Goal: Task Accomplishment & Management: Complete application form

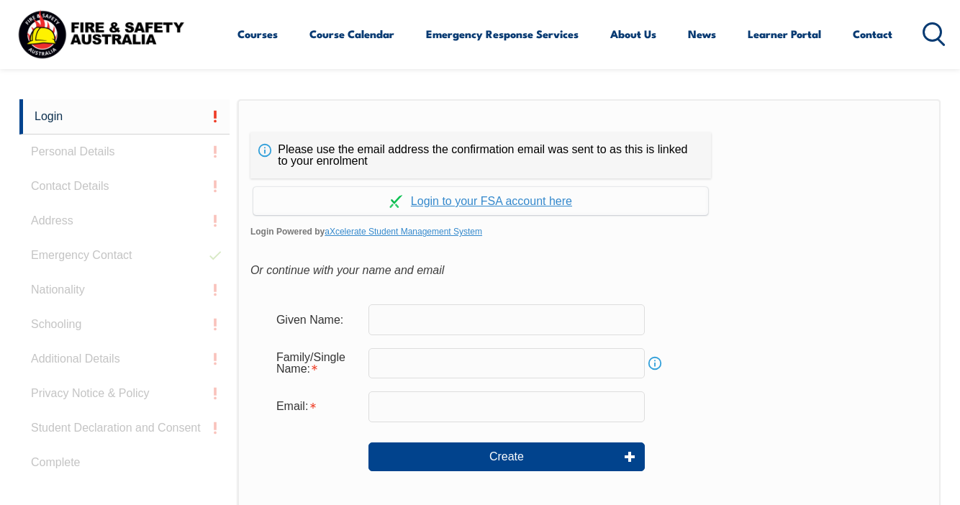
scroll to position [340, 0]
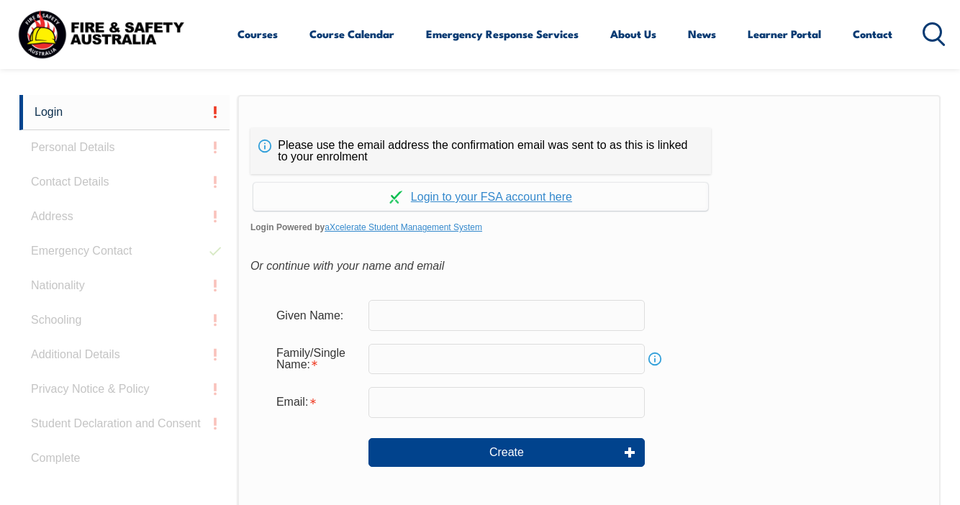
click at [406, 314] on input "text" at bounding box center [506, 315] width 276 height 30
type input "Sam"
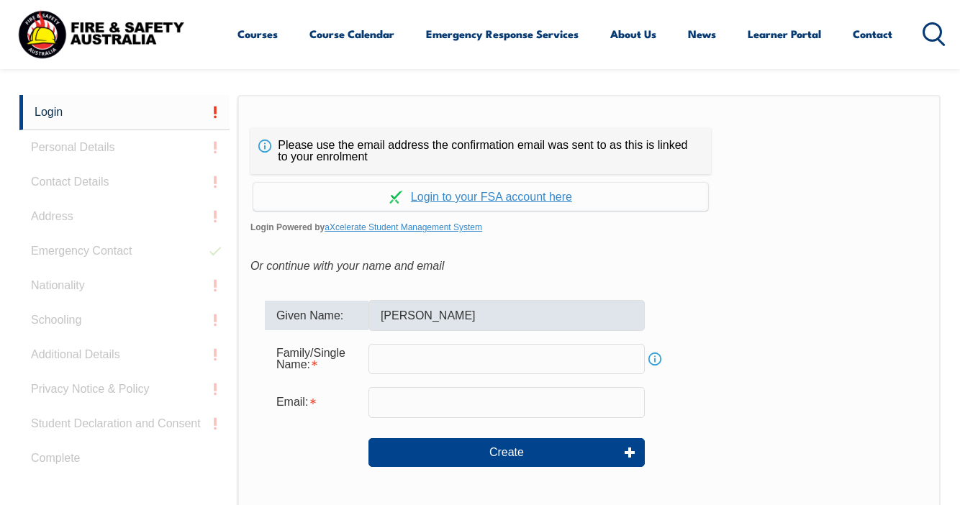
type input "Stamos"
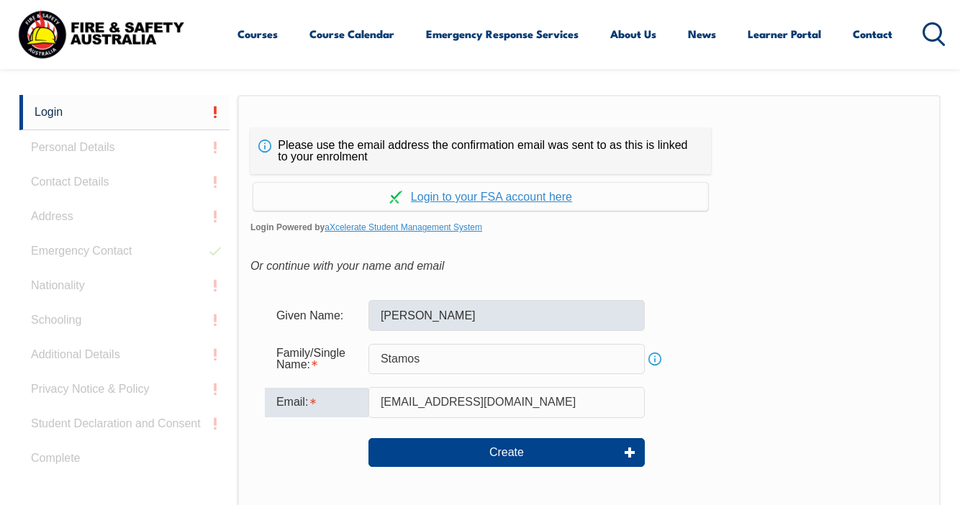
drag, startPoint x: 532, startPoint y: 400, endPoint x: 463, endPoint y: 325, distance: 101.8
click at [463, 325] on form "Given Name: Sam Family/Single Name: Stamos Info Email: samstamo1@hotmail.com Cr…" at bounding box center [588, 394] width 677 height 216
type input "thetwoofus171@hotmail.com"
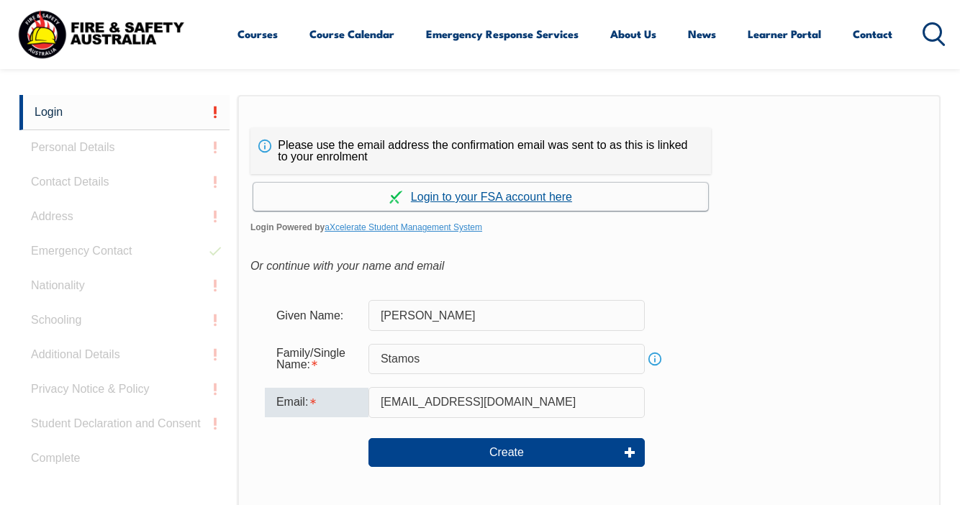
click at [487, 195] on link "Continue with aXcelerate" at bounding box center [480, 197] width 455 height 28
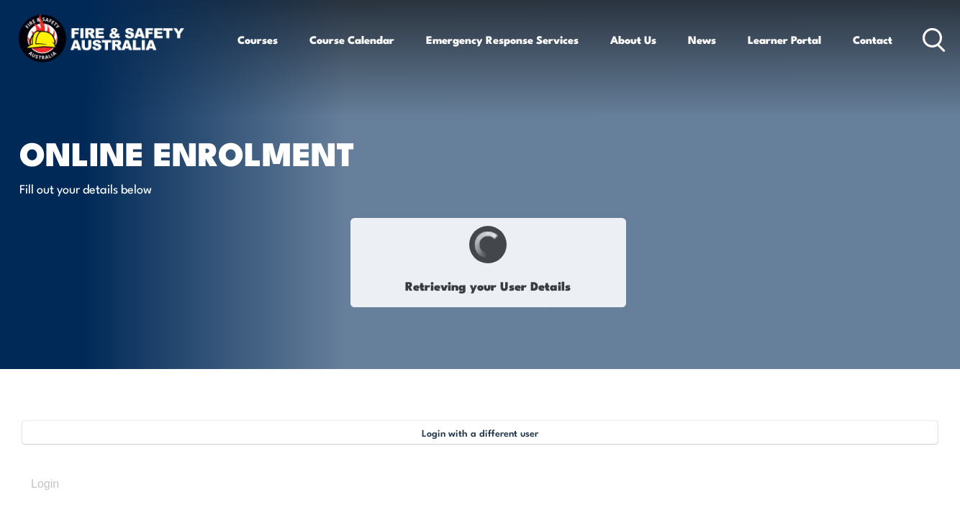
select select "Mr"
type input "[PERSON_NAME]"
type input "Stamopoulos"
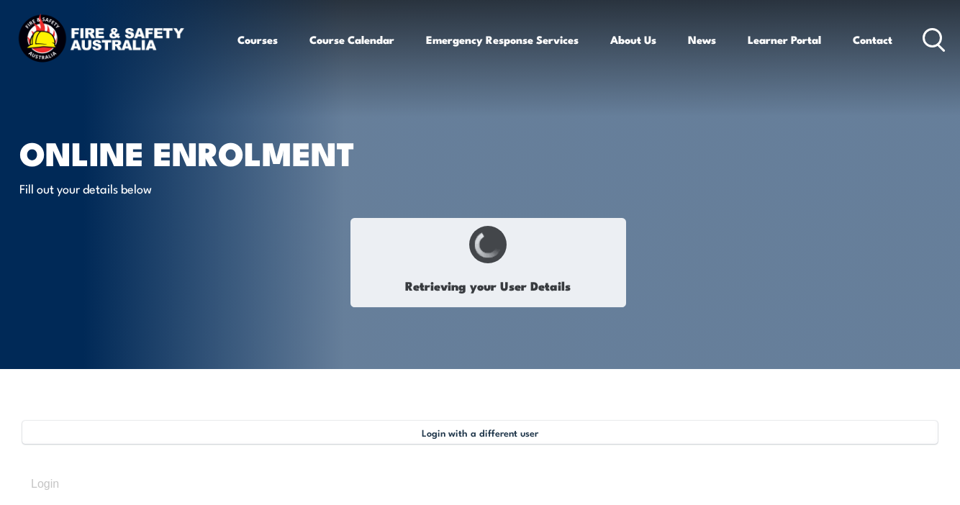
type input "December 27, 1961"
type input "KZUNLG2GPB"
select select "M"
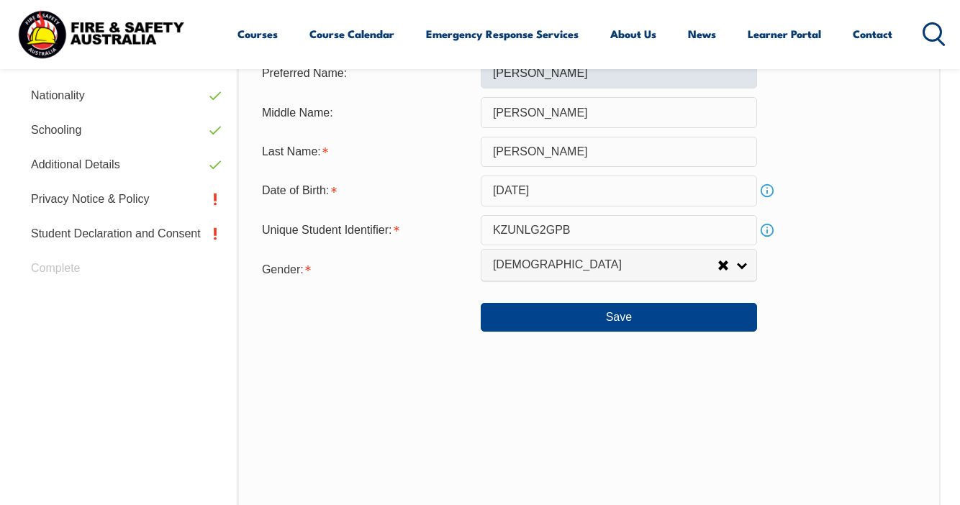
scroll to position [566, 0]
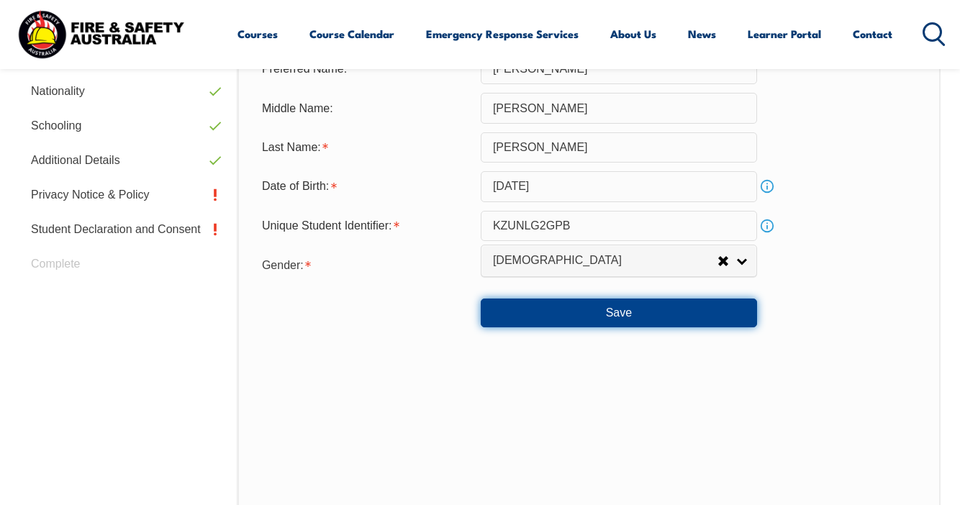
click at [635, 314] on button "Save" at bounding box center [619, 313] width 276 height 29
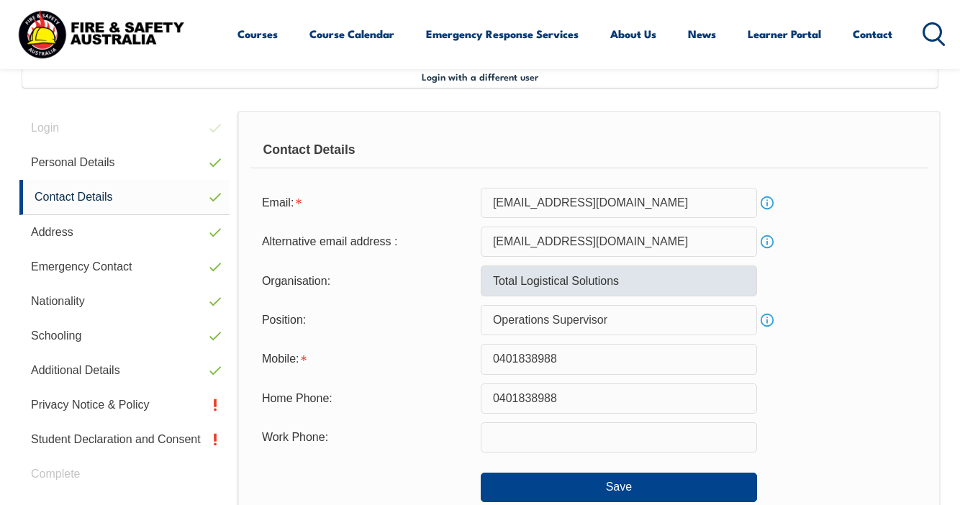
scroll to position [349, 0]
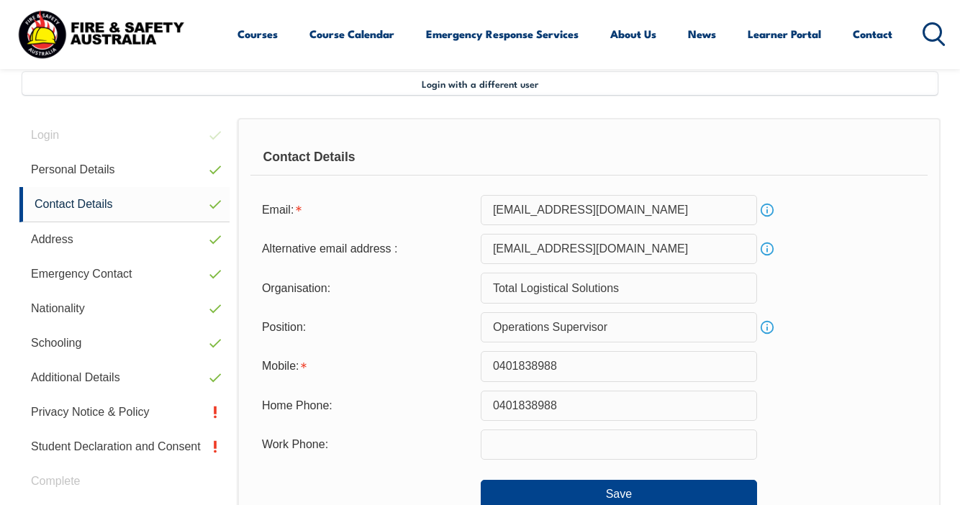
click at [660, 203] on input "samstamo1@hotmail.com" at bounding box center [619, 210] width 276 height 30
drag, startPoint x: 658, startPoint y: 212, endPoint x: 379, endPoint y: 227, distance: 278.8
click at [379, 227] on form "Email: samstamo1@hotmail.com Info Alternative email address : samstamo1@hotmail…" at bounding box center [588, 352] width 677 height 314
drag, startPoint x: 636, startPoint y: 210, endPoint x: 440, endPoint y: 213, distance: 195.7
click at [440, 213] on div "Email: samstamo1@hotmail.com Info" at bounding box center [588, 210] width 677 height 30
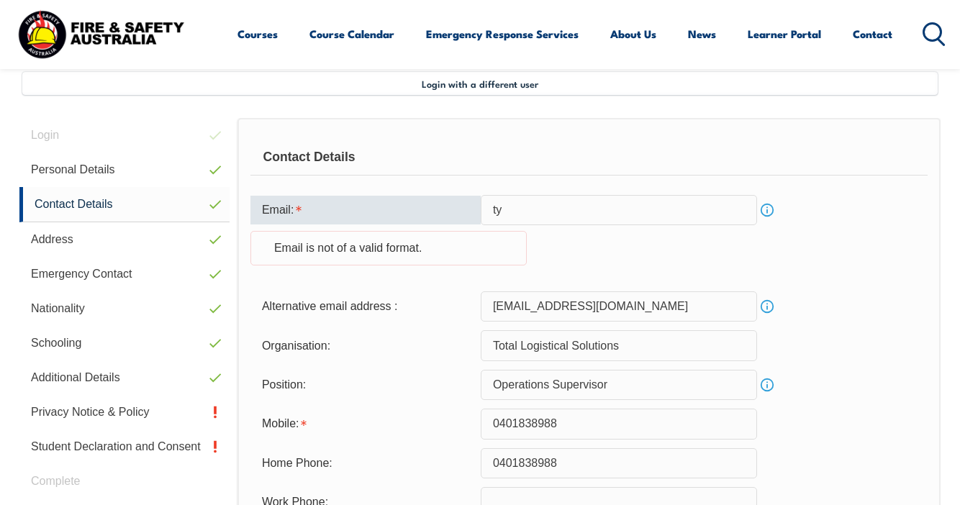
type input "t"
type input "thetwoofus171@hotmail.com"
type input "masterbrokers"
type input "0428271261"
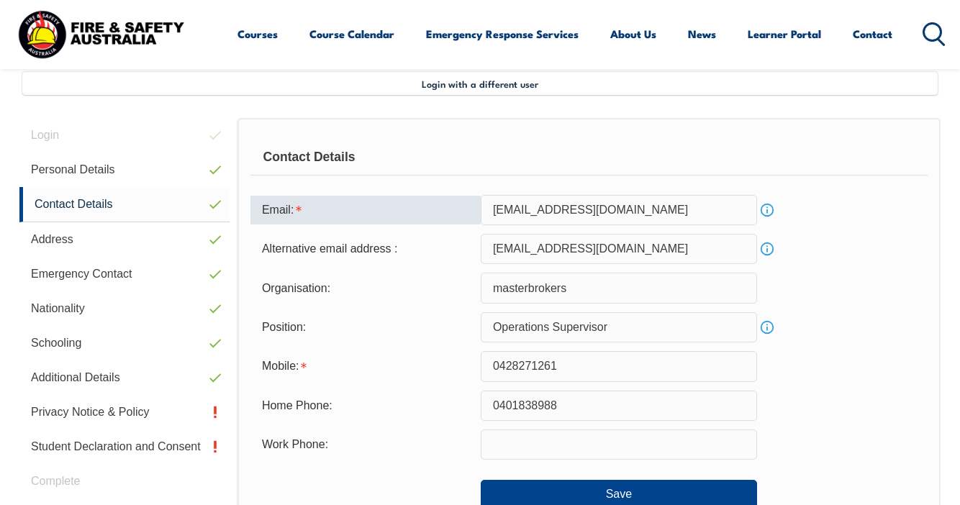
click at [647, 251] on input "thetwoofus171@hotmail.com" at bounding box center [619, 249] width 276 height 30
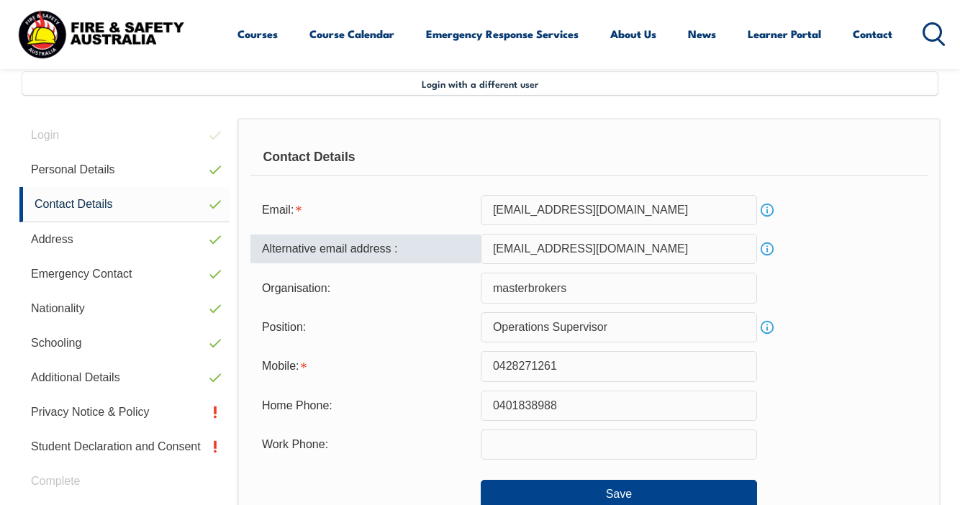
type input "samstamo1@hotmail.com"
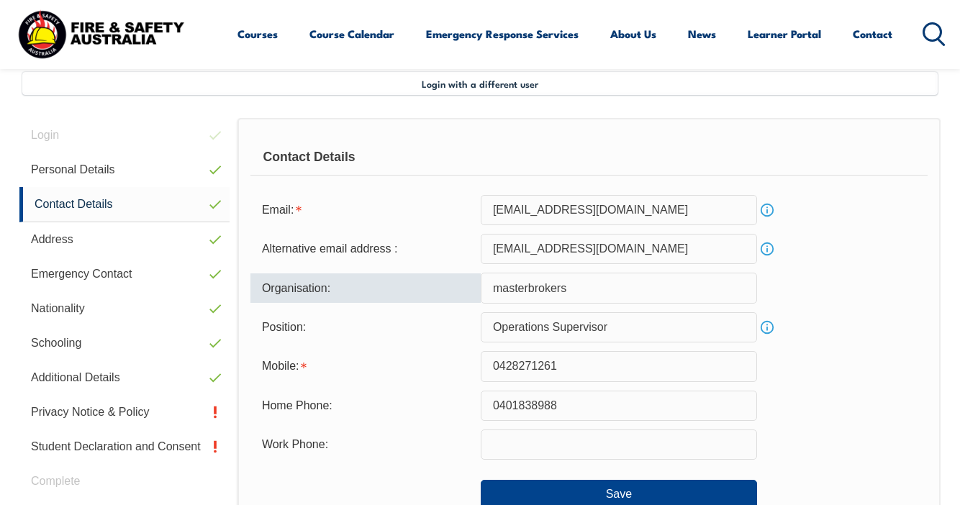
drag, startPoint x: 583, startPoint y: 288, endPoint x: 459, endPoint y: 298, distance: 124.2
click at [459, 298] on div "Organisation: masterbrokers" at bounding box center [588, 288] width 677 height 30
drag, startPoint x: 586, startPoint y: 290, endPoint x: 484, endPoint y: 288, distance: 102.2
click at [484, 288] on input "masterbrokers" at bounding box center [619, 288] width 276 height 30
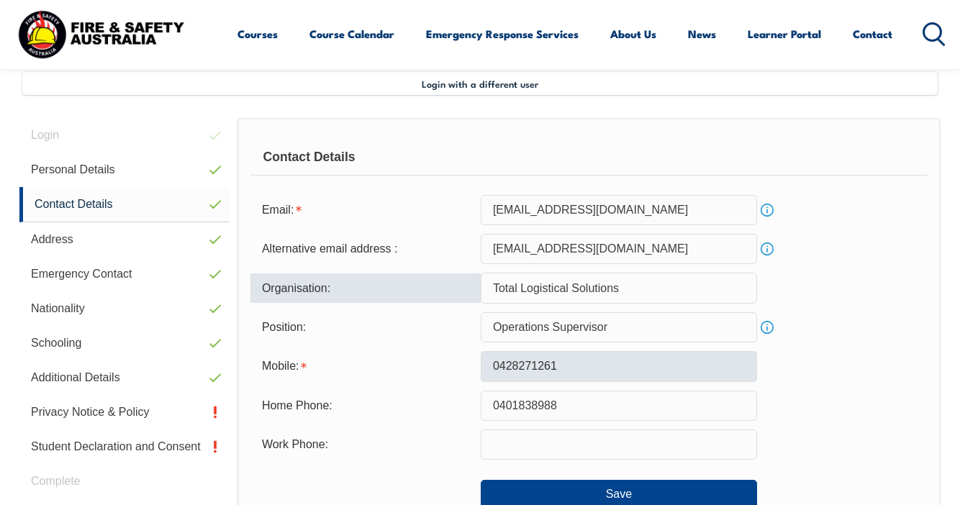
type input "Total Logistical Solutions"
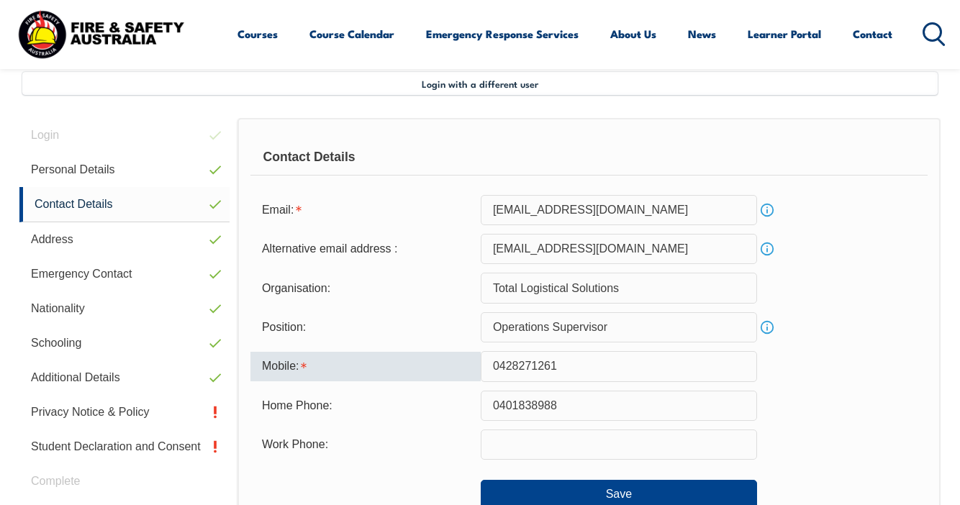
drag, startPoint x: 563, startPoint y: 369, endPoint x: 473, endPoint y: 368, distance: 90.7
click at [473, 368] on div "Mobile: 0428271261" at bounding box center [588, 366] width 677 height 30
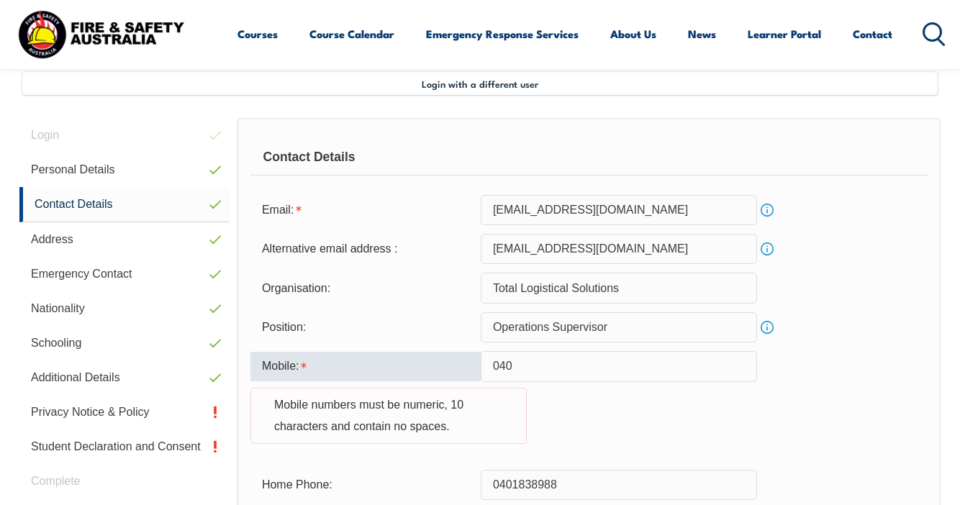
type input "0401838988"
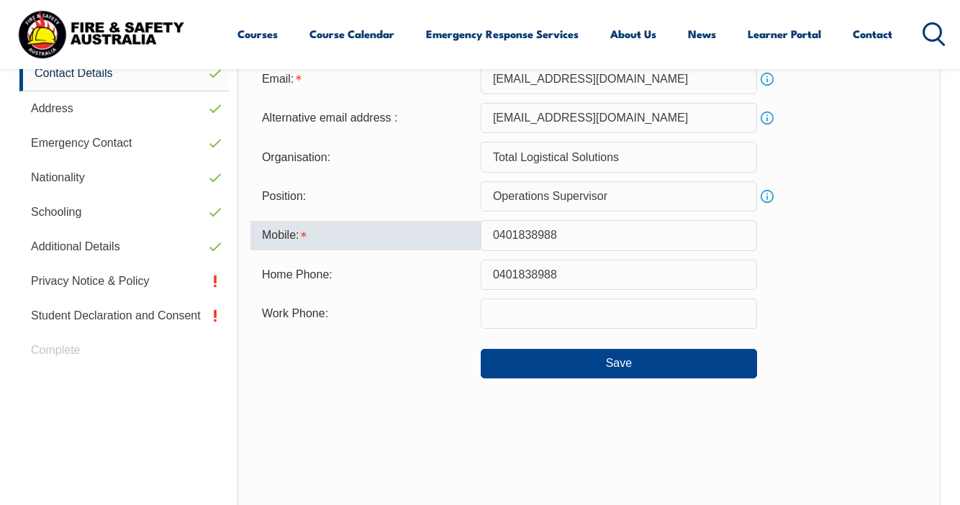
scroll to position [481, 0]
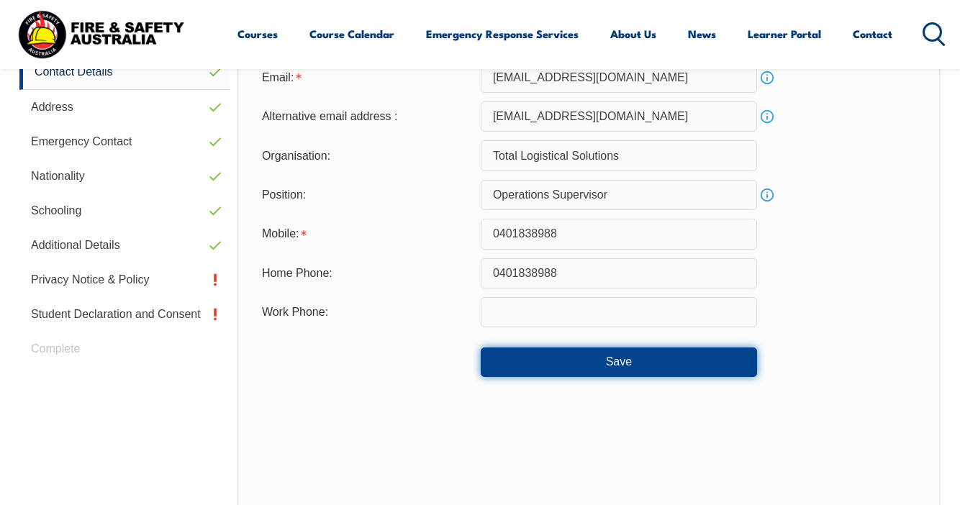
click at [634, 367] on button "Save" at bounding box center [619, 361] width 276 height 29
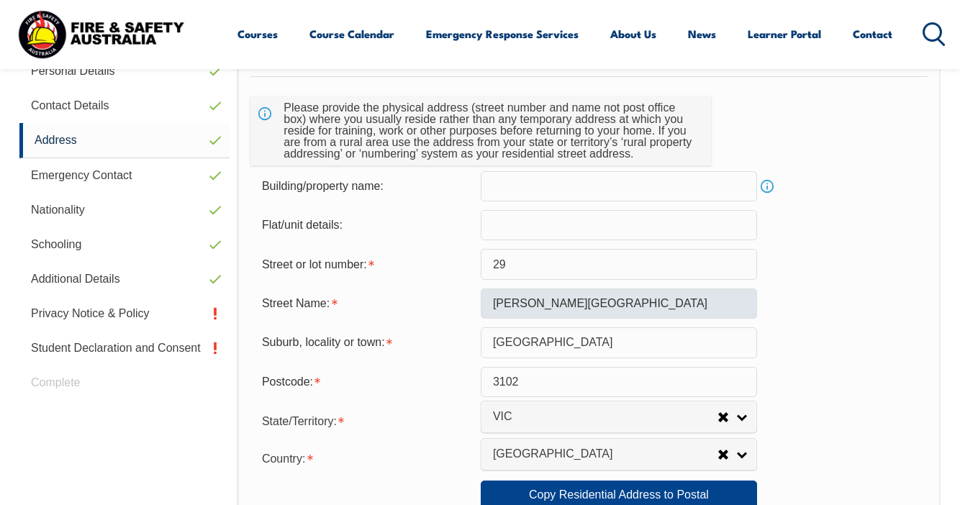
scroll to position [349, 0]
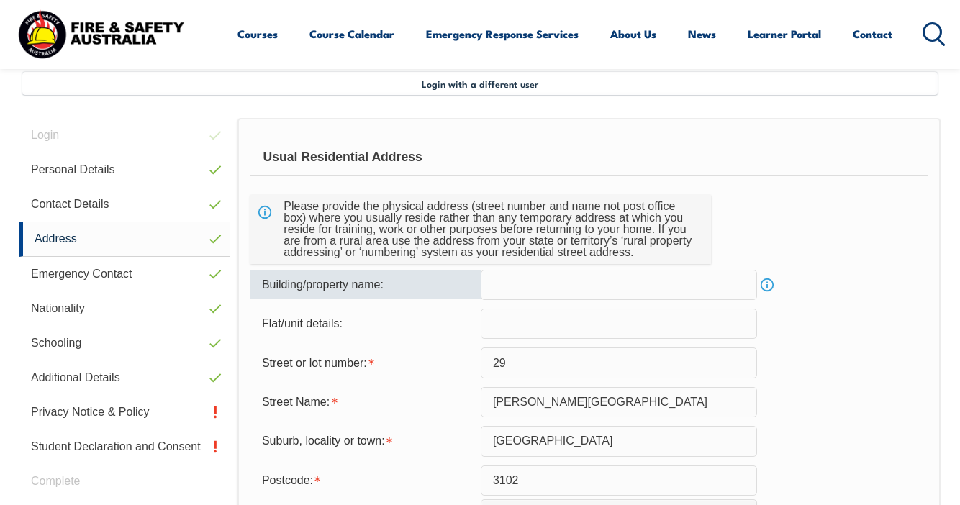
click at [495, 286] on input "text" at bounding box center [619, 285] width 276 height 30
type input "29 Belford road"
type input "Victoria"
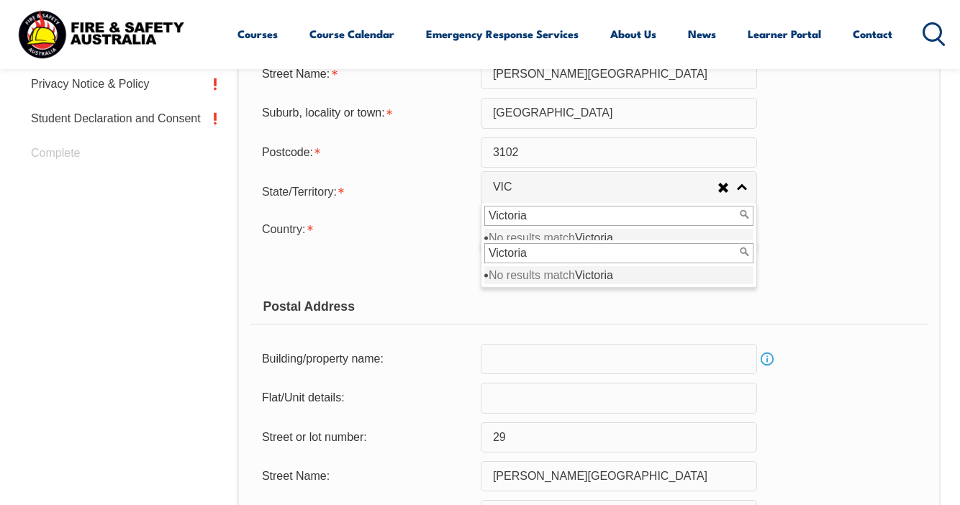
scroll to position [681, 0]
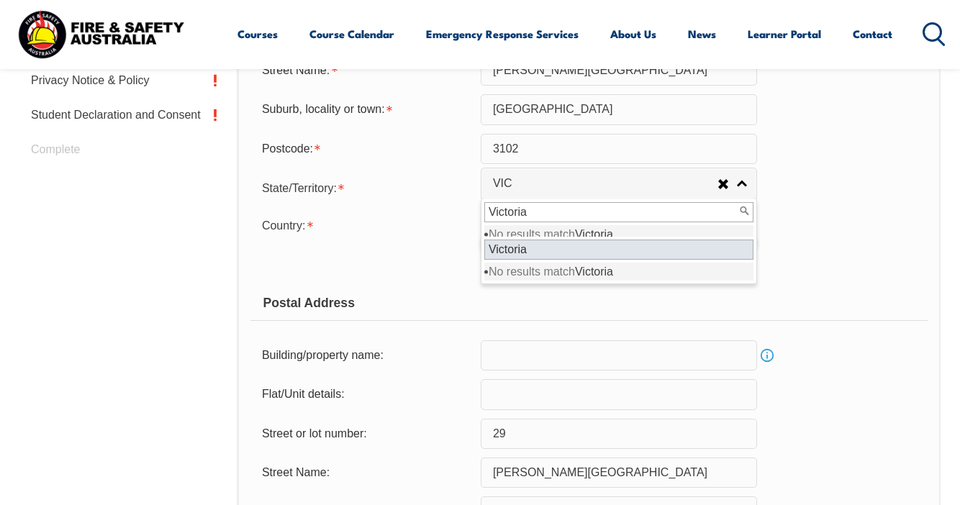
click at [519, 253] on input "Victoria" at bounding box center [618, 250] width 269 height 20
click at [819, 236] on div "Country: Adelie Land (France) Afghanistan Aland Islands Albania Algeria Andorra…" at bounding box center [588, 224] width 677 height 29
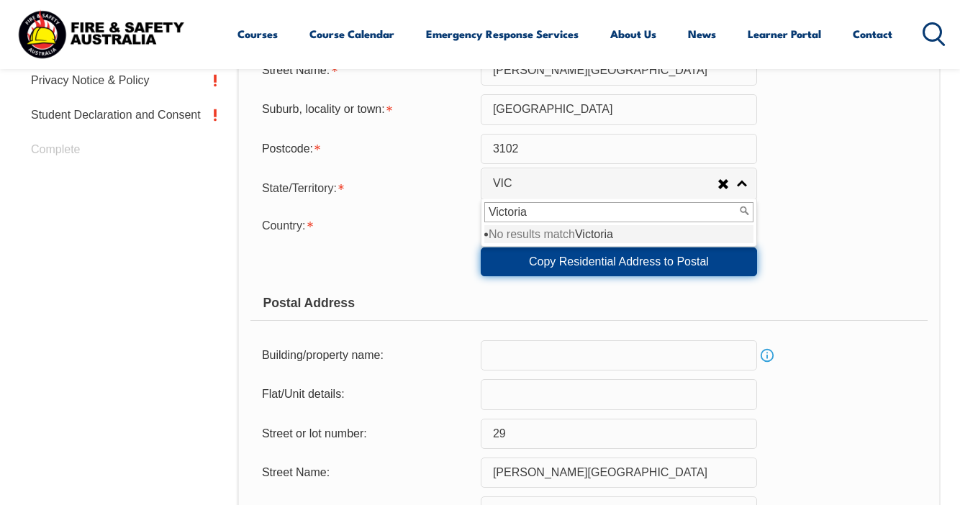
click at [642, 261] on link "Copy Residential Address to Postal" at bounding box center [619, 261] width 276 height 29
type input "29 Belford road"
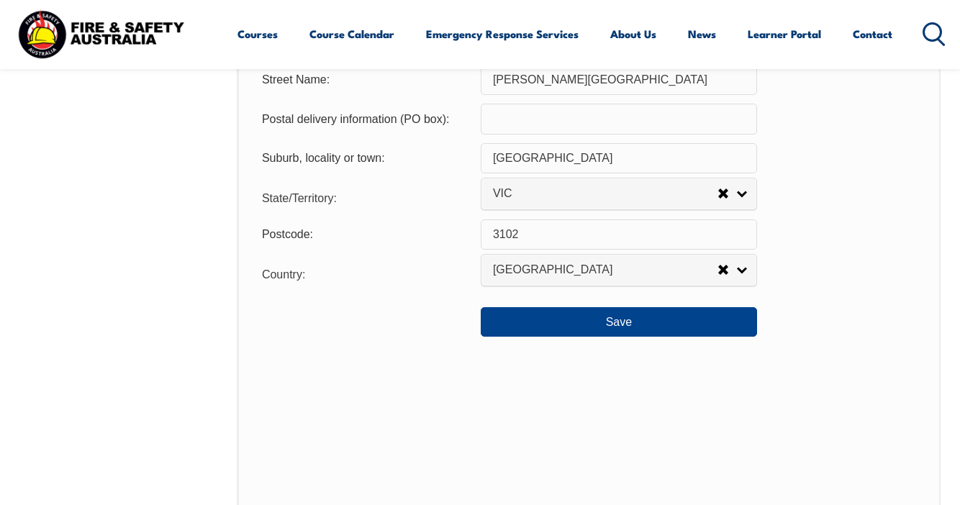
scroll to position [1076, 0]
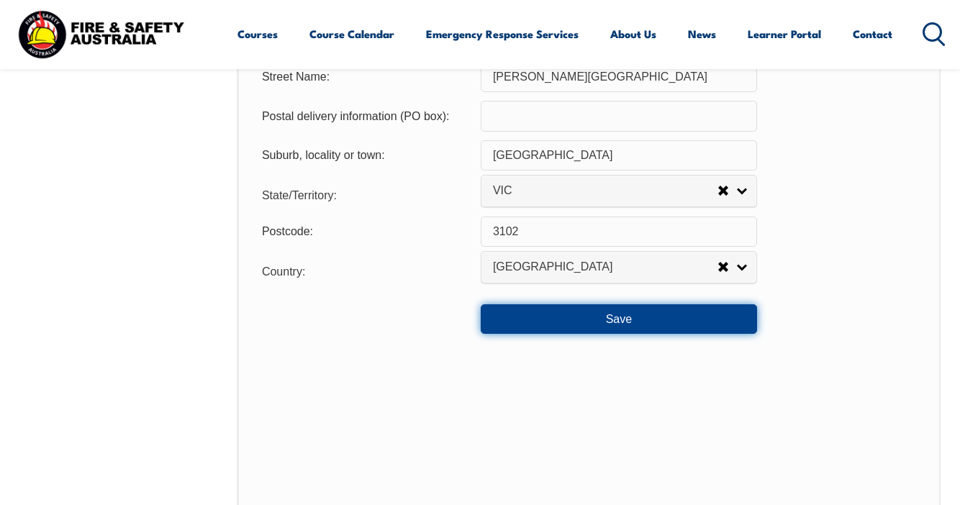
click at [599, 322] on button "Save" at bounding box center [619, 318] width 276 height 29
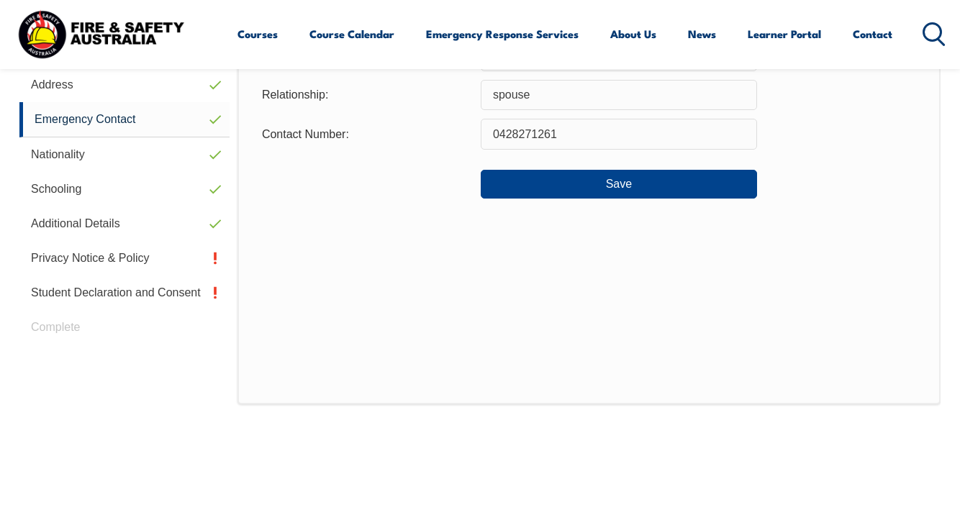
scroll to position [349, 0]
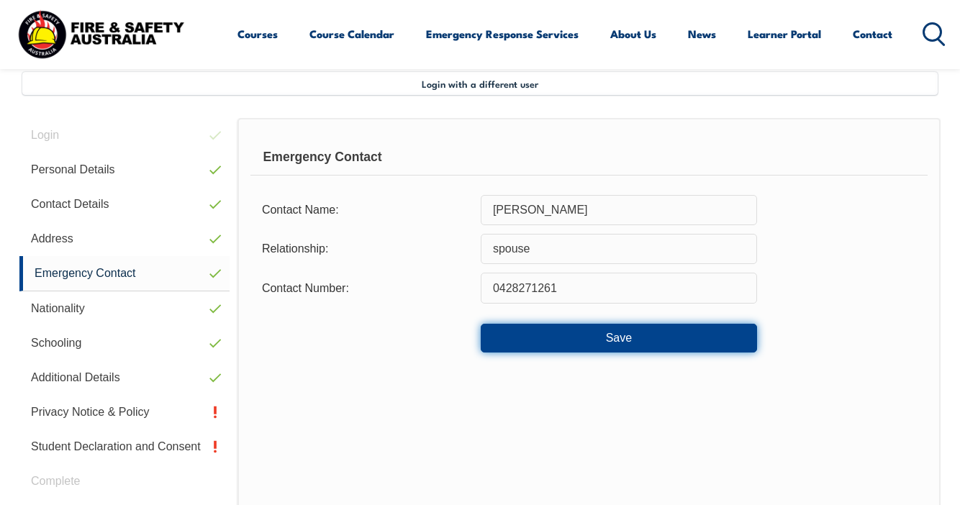
click at [585, 339] on button "Save" at bounding box center [619, 338] width 276 height 29
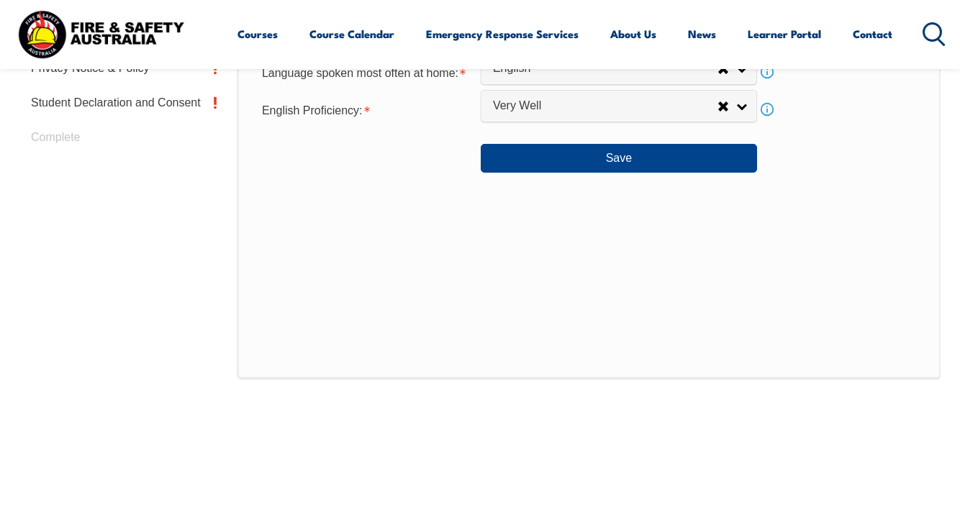
scroll to position [684, 0]
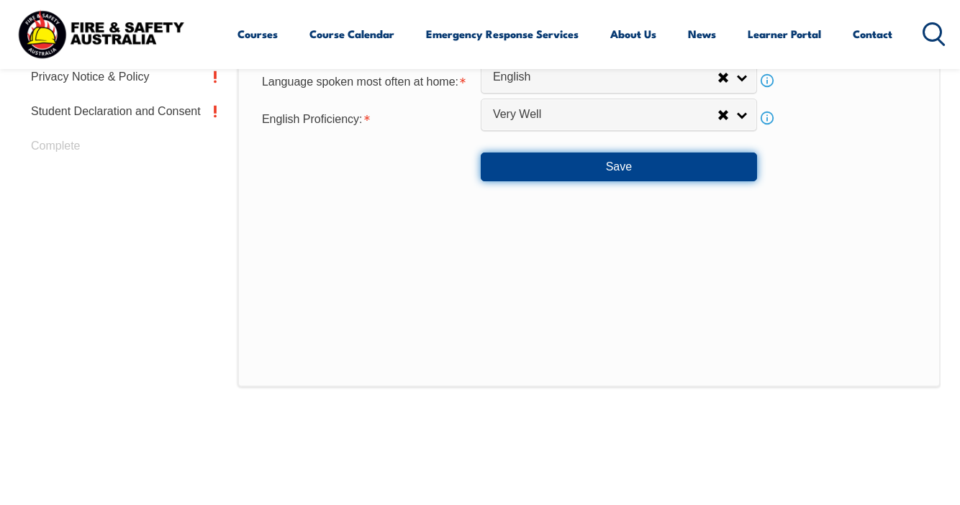
click at [628, 169] on button "Save" at bounding box center [619, 167] width 276 height 29
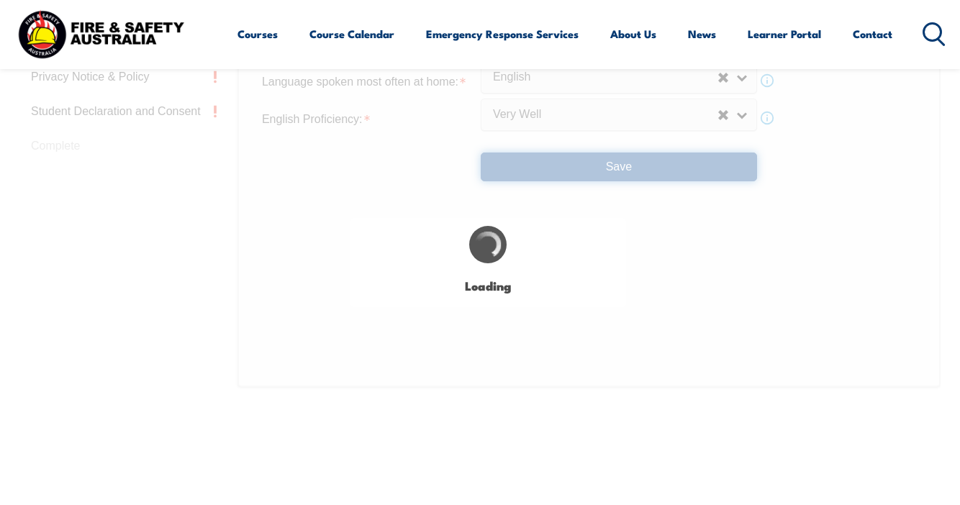
select select "false"
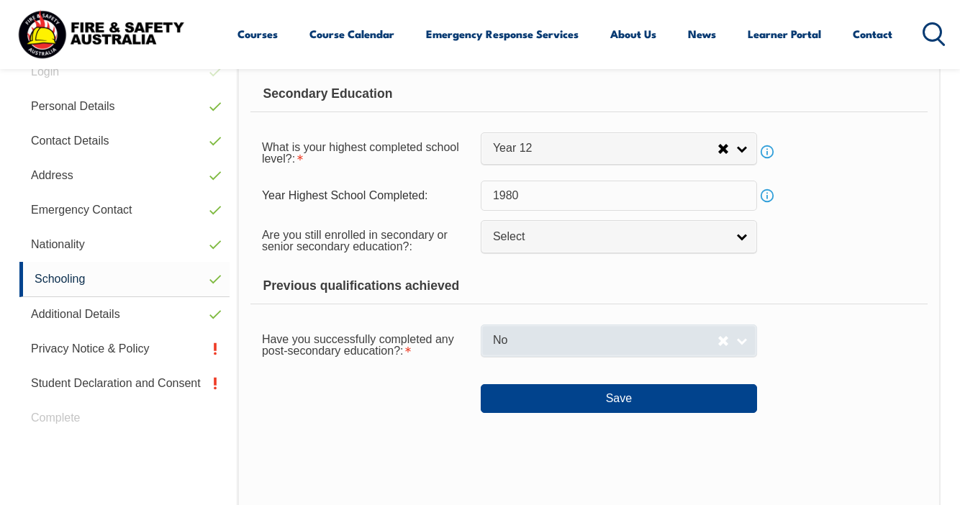
scroll to position [349, 0]
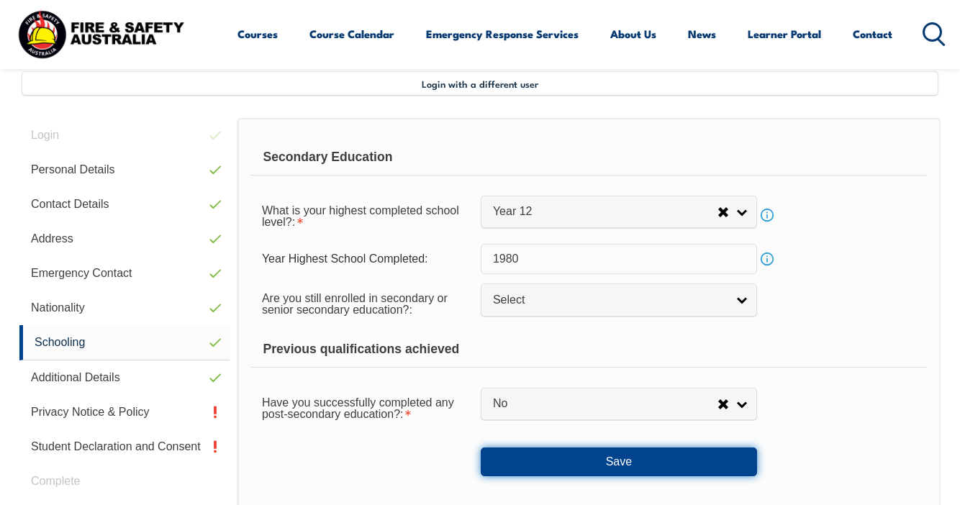
click at [556, 450] on button "Save" at bounding box center [619, 461] width 276 height 29
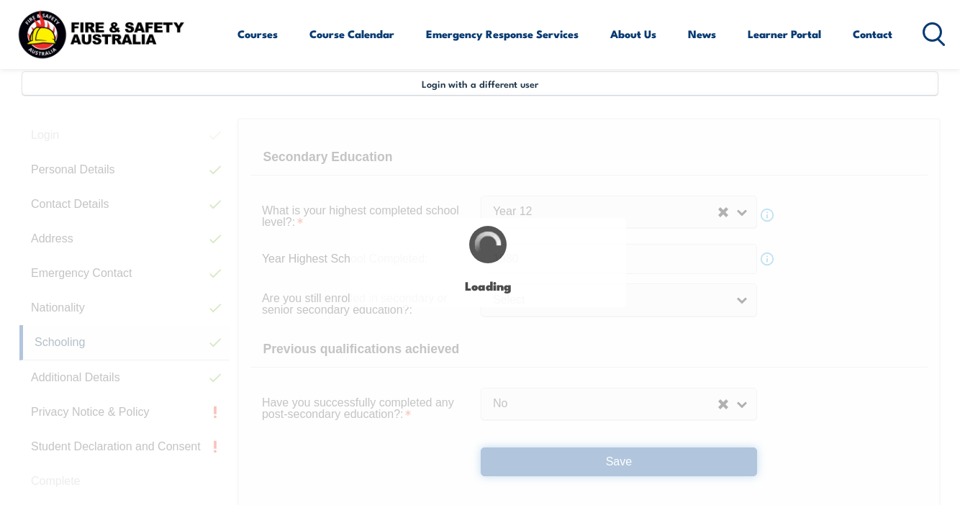
select select "false"
select select
select select "false"
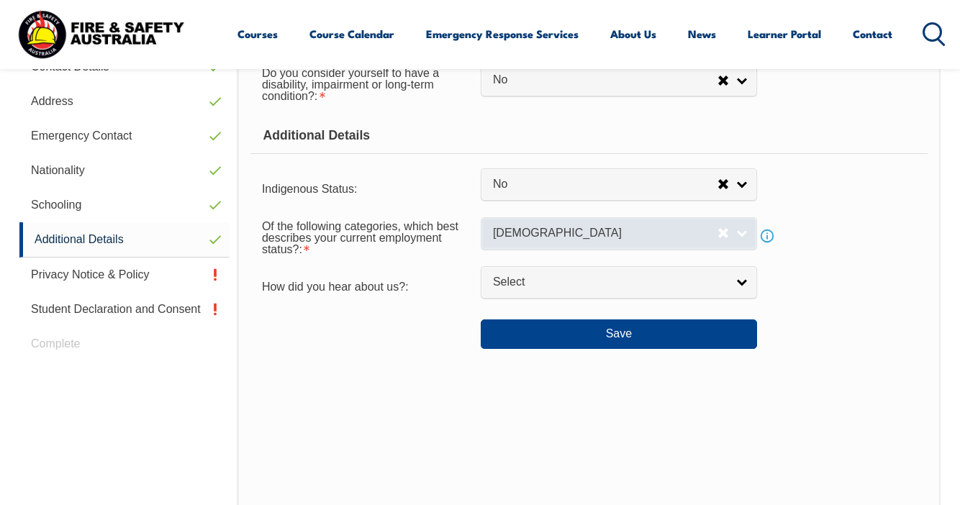
scroll to position [545, 0]
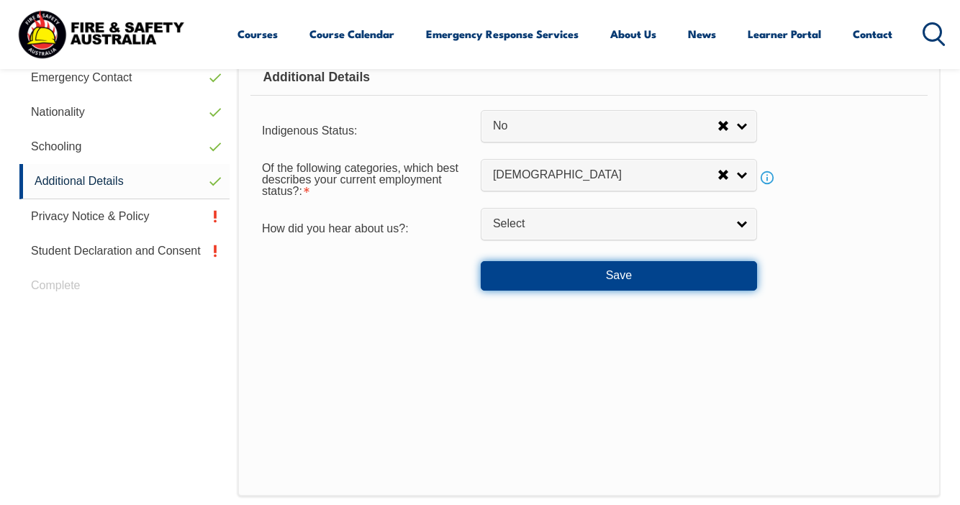
click at [606, 281] on button "Save" at bounding box center [619, 275] width 276 height 29
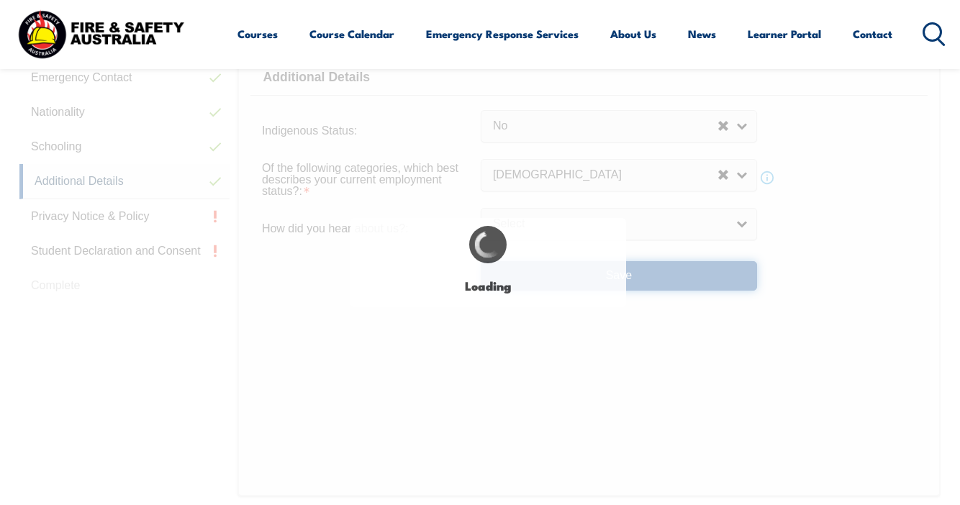
select select "false"
select select
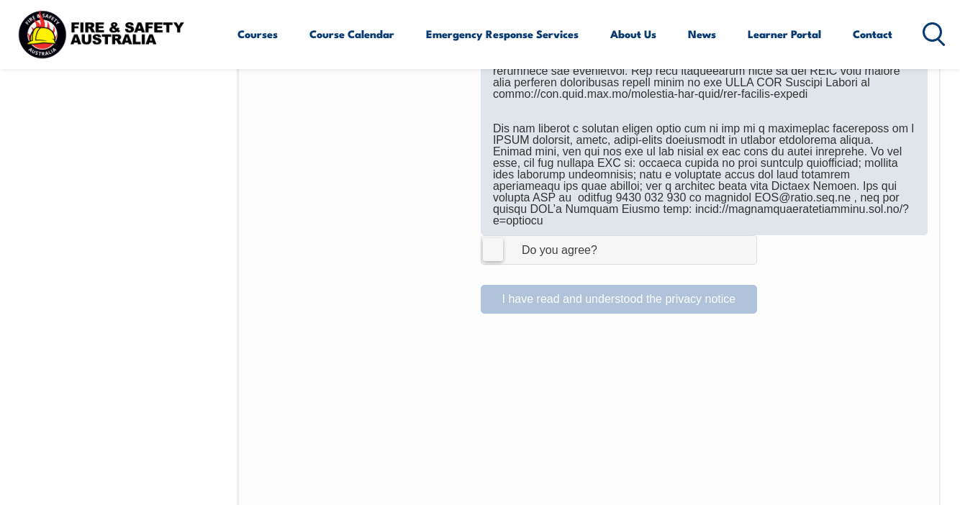
scroll to position [937, 0]
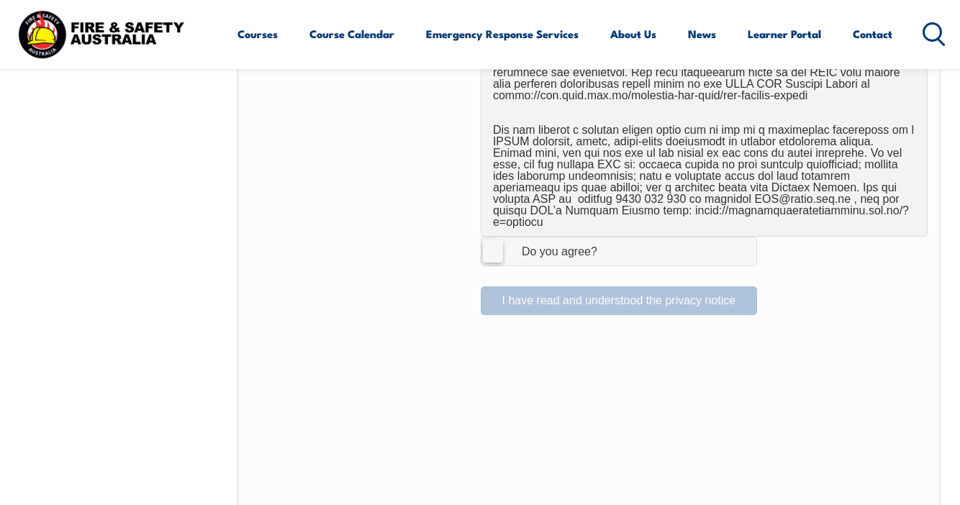
click at [491, 237] on label "I Agree Do you agree?" at bounding box center [619, 251] width 276 height 29
click at [609, 237] on input "I Agree Do you agree?" at bounding box center [621, 250] width 24 height 27
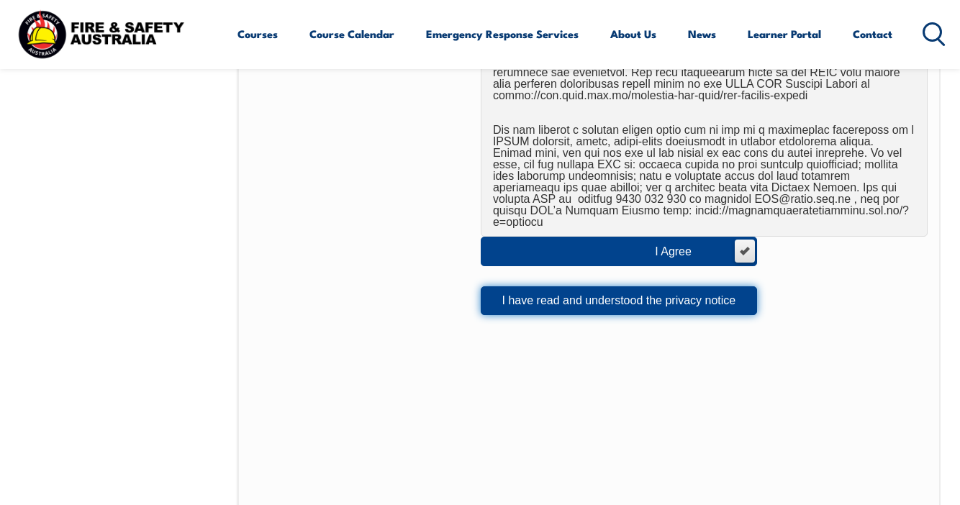
click at [660, 291] on button "I have read and understood the privacy notice" at bounding box center [619, 300] width 276 height 29
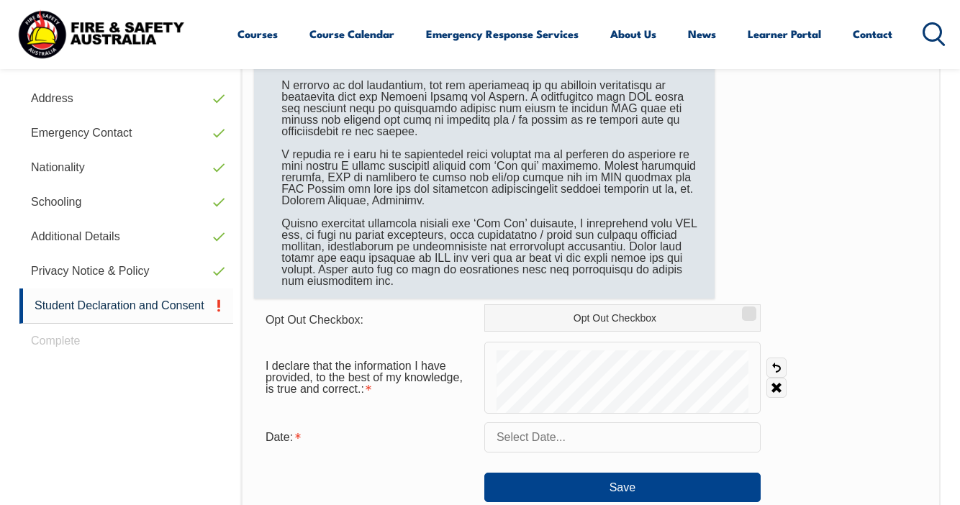
scroll to position [490, 0]
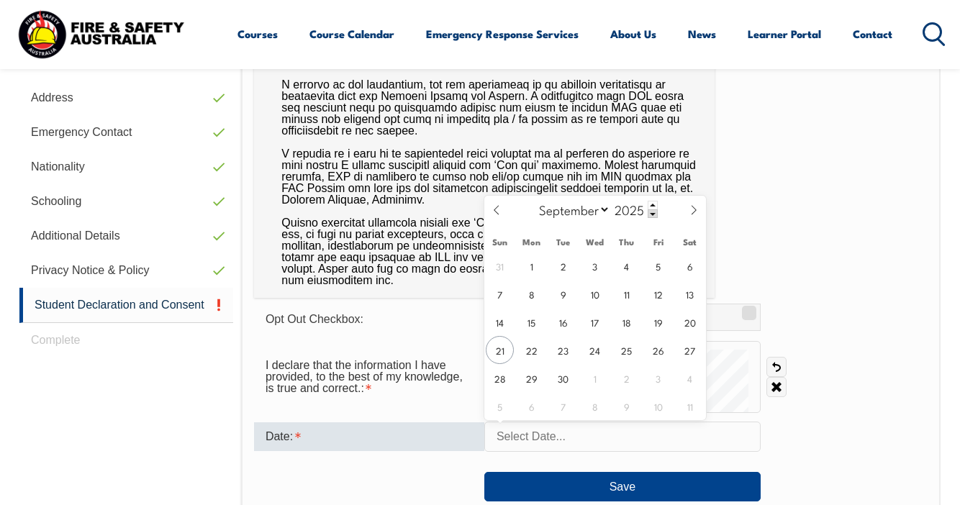
click at [569, 441] on input "text" at bounding box center [622, 437] width 276 height 30
click at [509, 349] on span "21" at bounding box center [500, 350] width 28 height 28
type input "September 21, 2025"
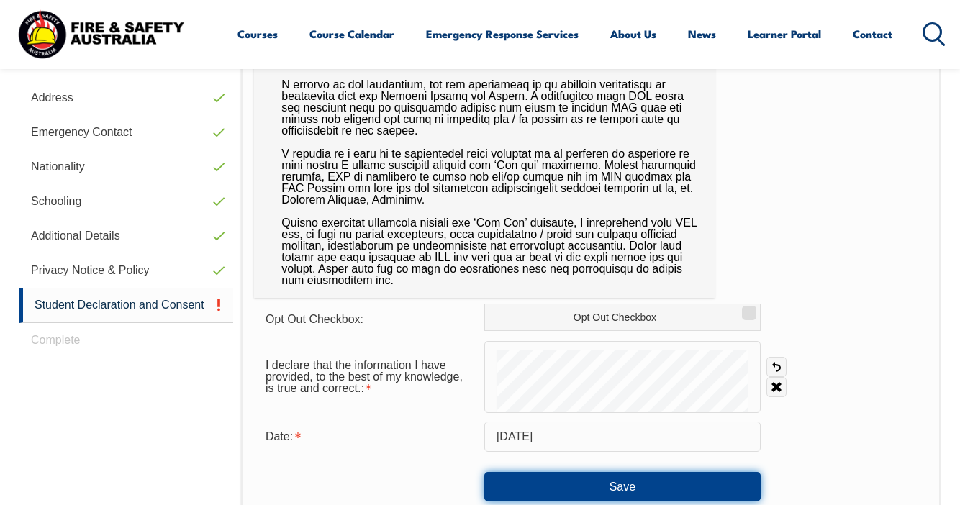
click at [582, 480] on button "Save" at bounding box center [622, 486] width 276 height 29
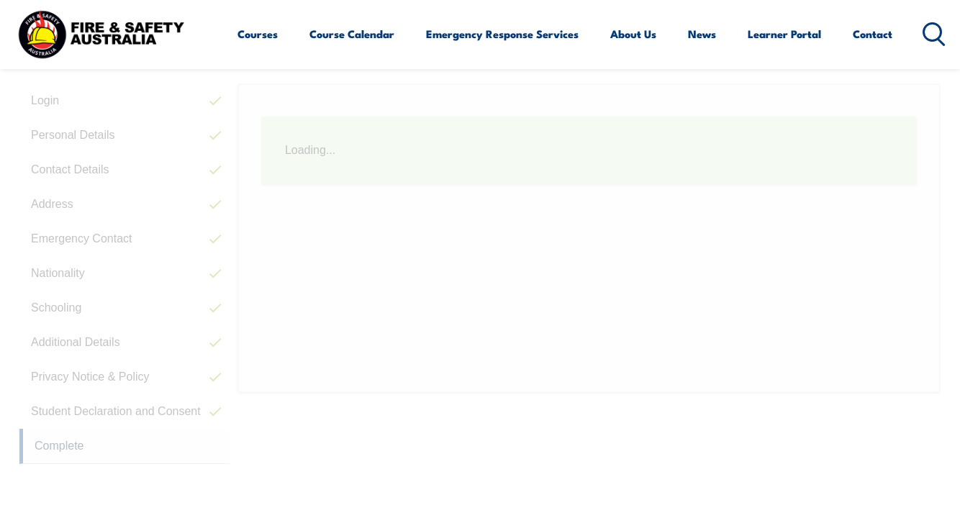
scroll to position [349, 0]
